Goal: Find specific page/section: Find specific page/section

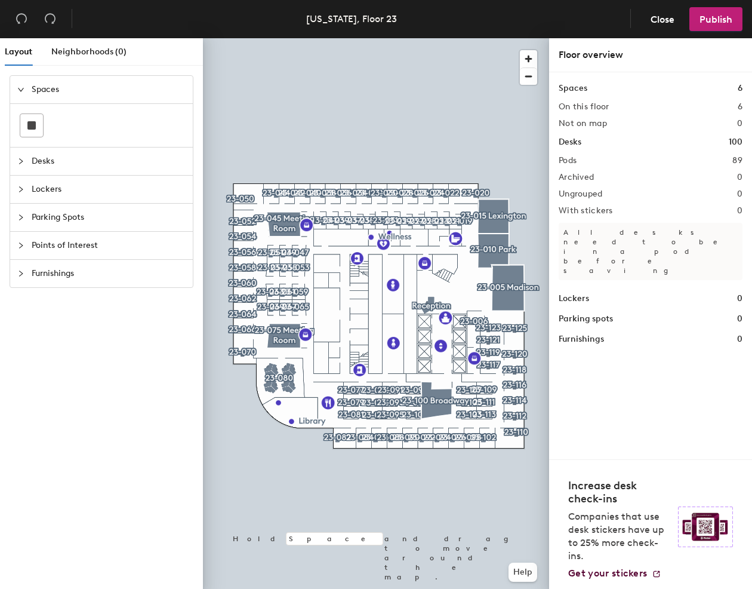
click at [77, 227] on span "Parking Spots" at bounding box center [109, 217] width 154 height 27
click at [66, 245] on span "Points of Interest" at bounding box center [109, 245] width 154 height 27
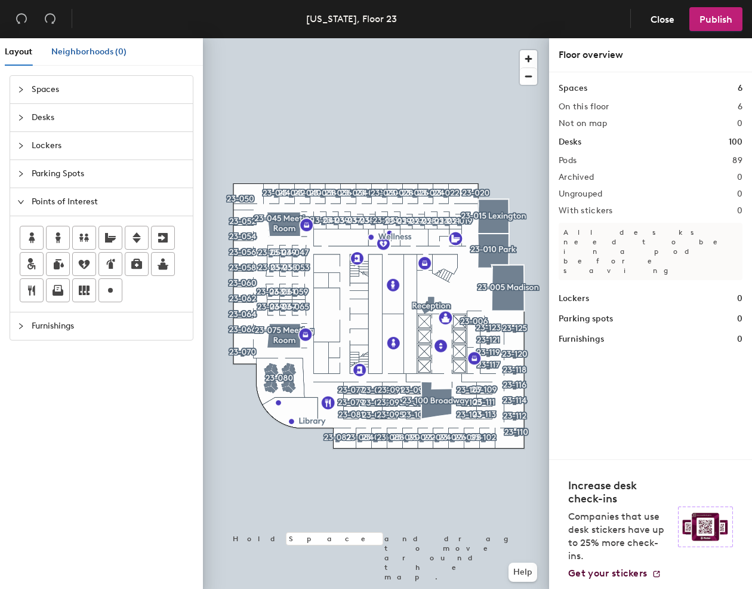
click at [79, 58] on div "Neighborhoods (0)" at bounding box center [88, 51] width 75 height 13
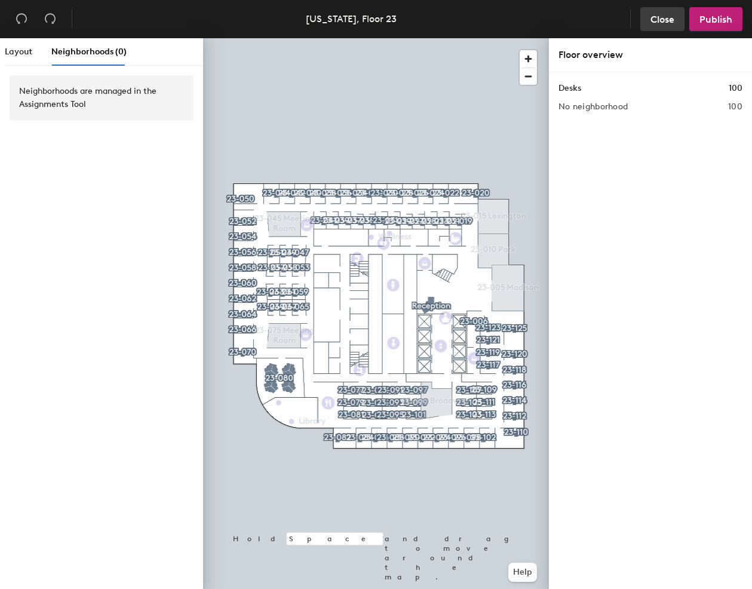
click at [662, 20] on span "Close" at bounding box center [662, 19] width 24 height 11
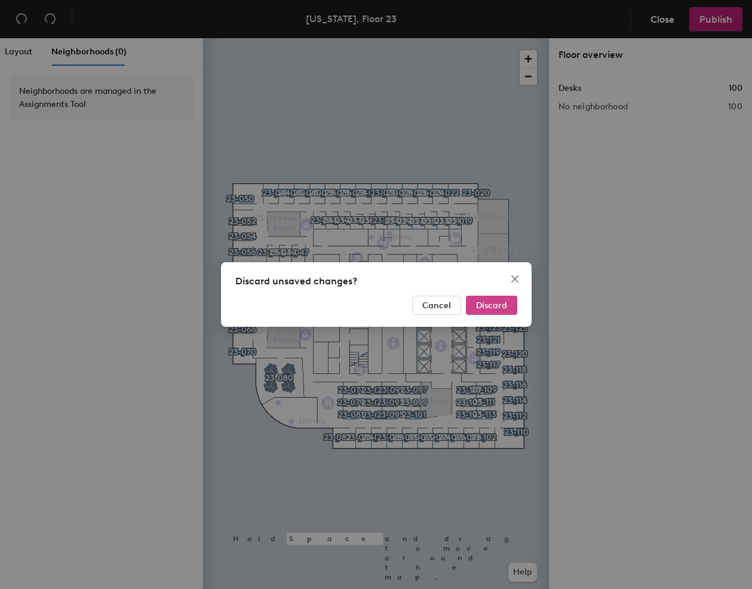
click at [490, 304] on span "Discard" at bounding box center [491, 305] width 31 height 10
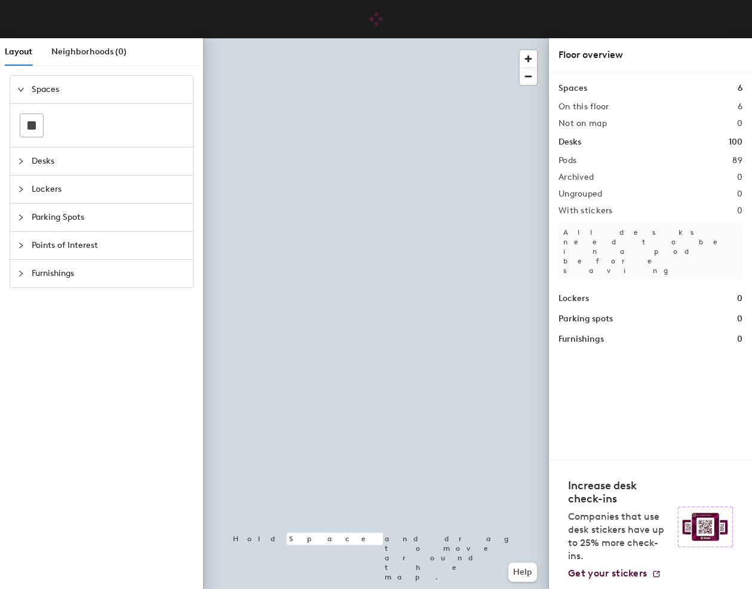
click at [30, 91] on div at bounding box center [24, 89] width 14 height 13
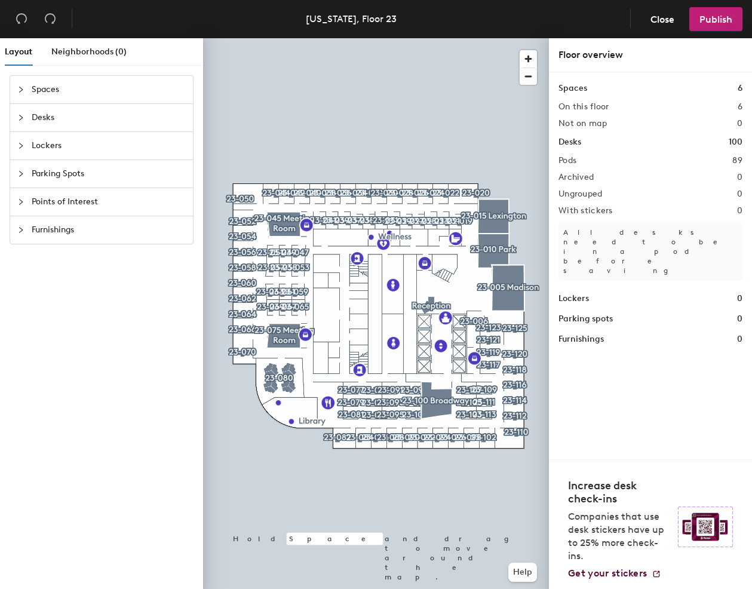
click at [26, 91] on div at bounding box center [24, 89] width 14 height 13
click at [26, 89] on div at bounding box center [24, 89] width 14 height 13
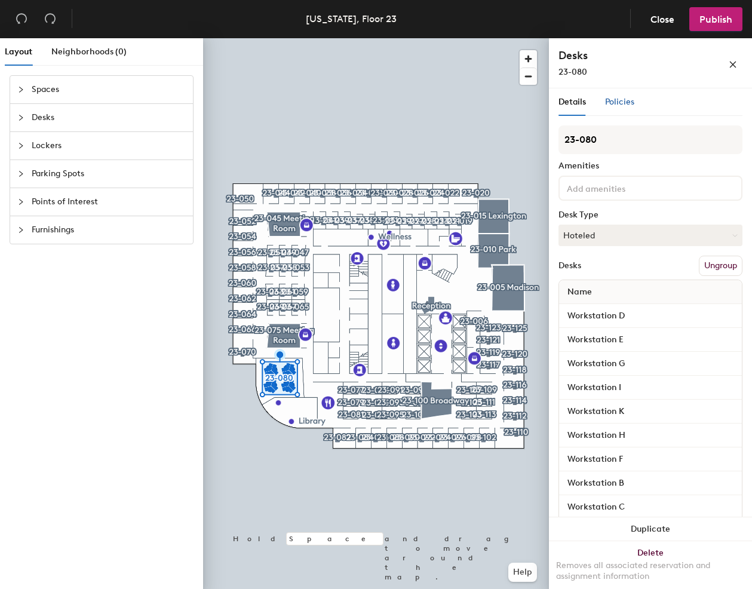
click at [612, 96] on div "Policies" at bounding box center [619, 102] width 29 height 13
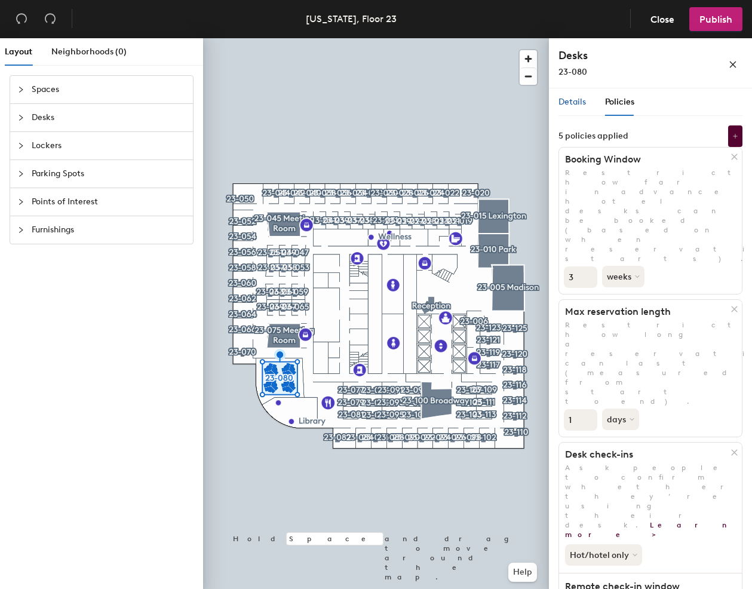
click at [577, 107] on div "Details" at bounding box center [571, 102] width 27 height 13
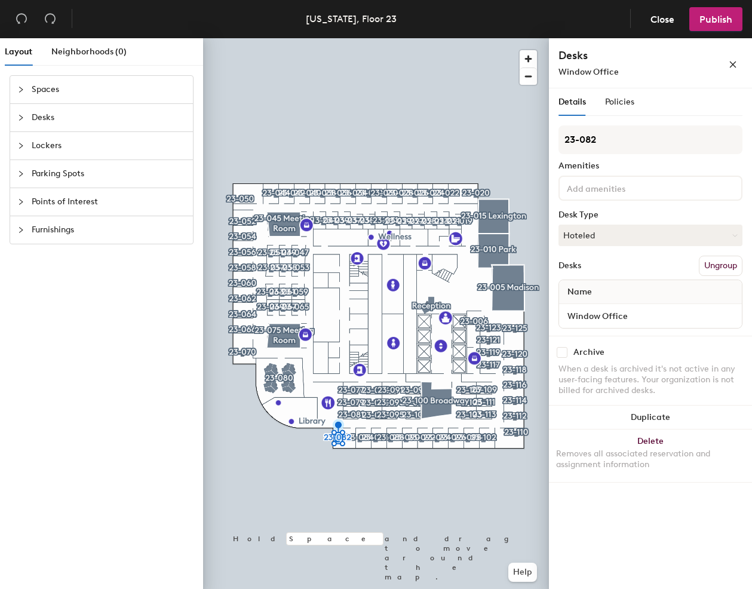
click at [605, 270] on div "Desks Ungroup" at bounding box center [650, 265] width 184 height 20
click at [581, 293] on span "Name" at bounding box center [579, 291] width 36 height 21
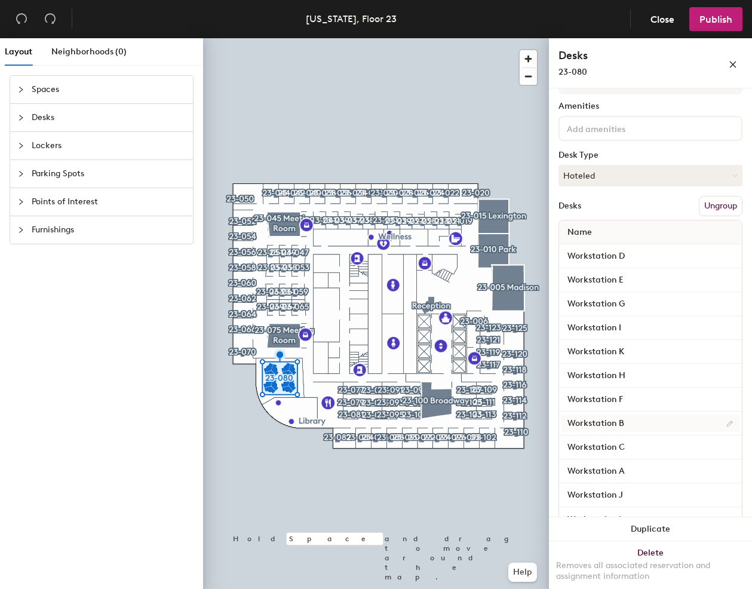
scroll to position [91, 0]
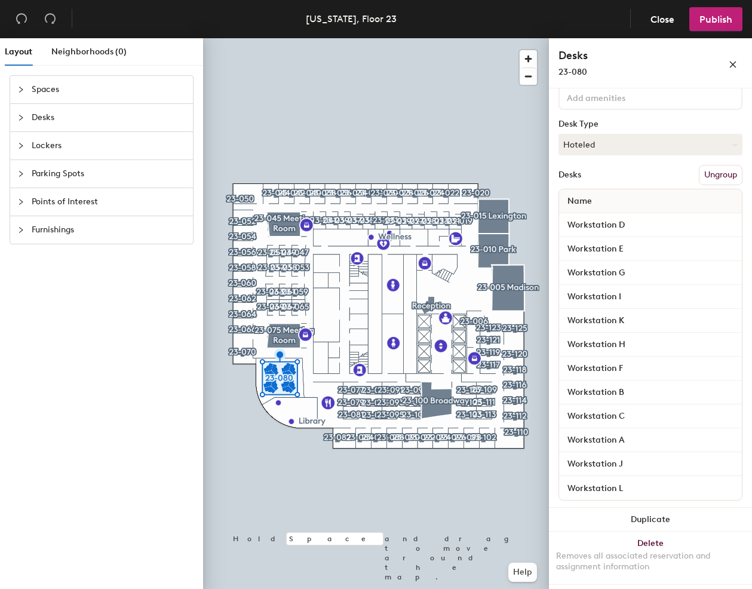
click at [659, 197] on div "Name" at bounding box center [650, 201] width 183 height 24
click at [580, 202] on span "Name" at bounding box center [579, 200] width 36 height 21
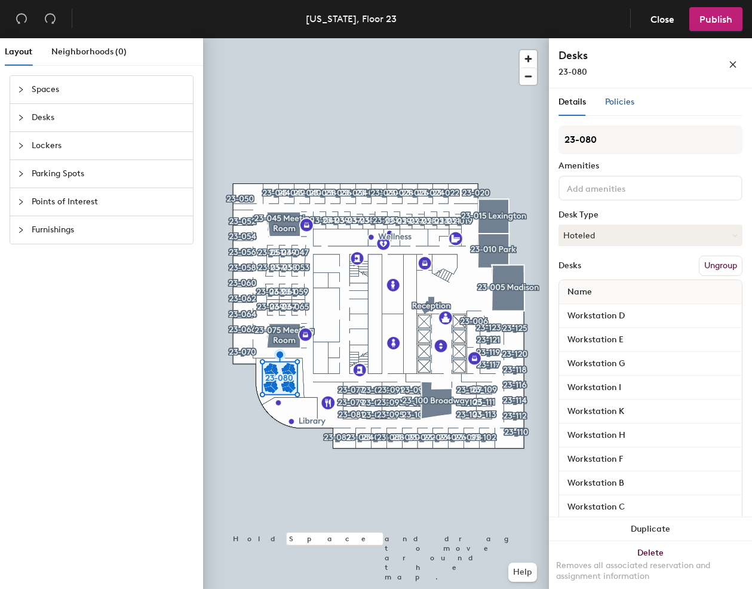
click at [621, 100] on span "Policies" at bounding box center [619, 102] width 29 height 10
